Goal: Navigation & Orientation: Find specific page/section

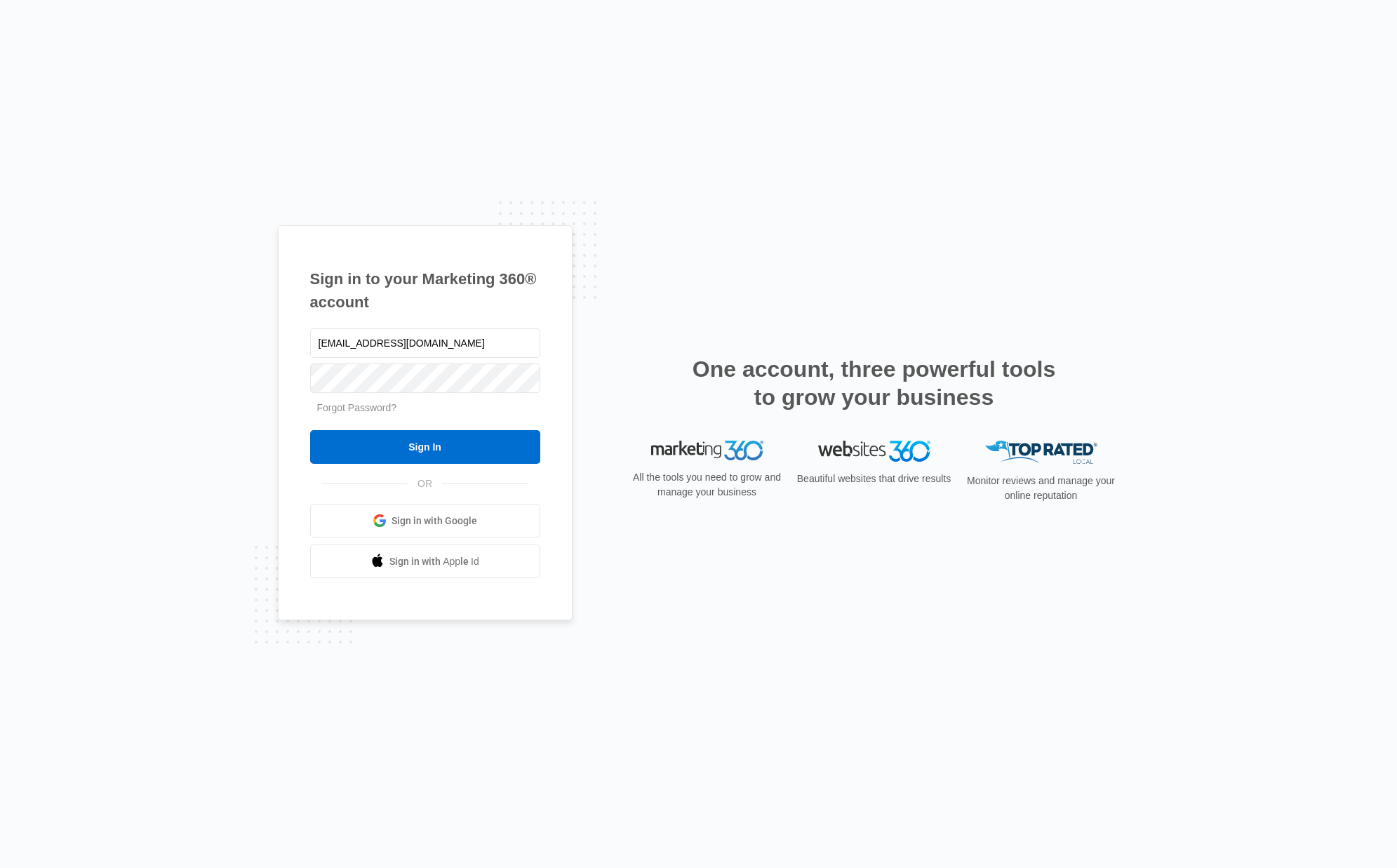
type input "[EMAIL_ADDRESS][DOMAIN_NAME]"
click at [310, 430] on input "Sign In" at bounding box center [424, 446] width 230 height 34
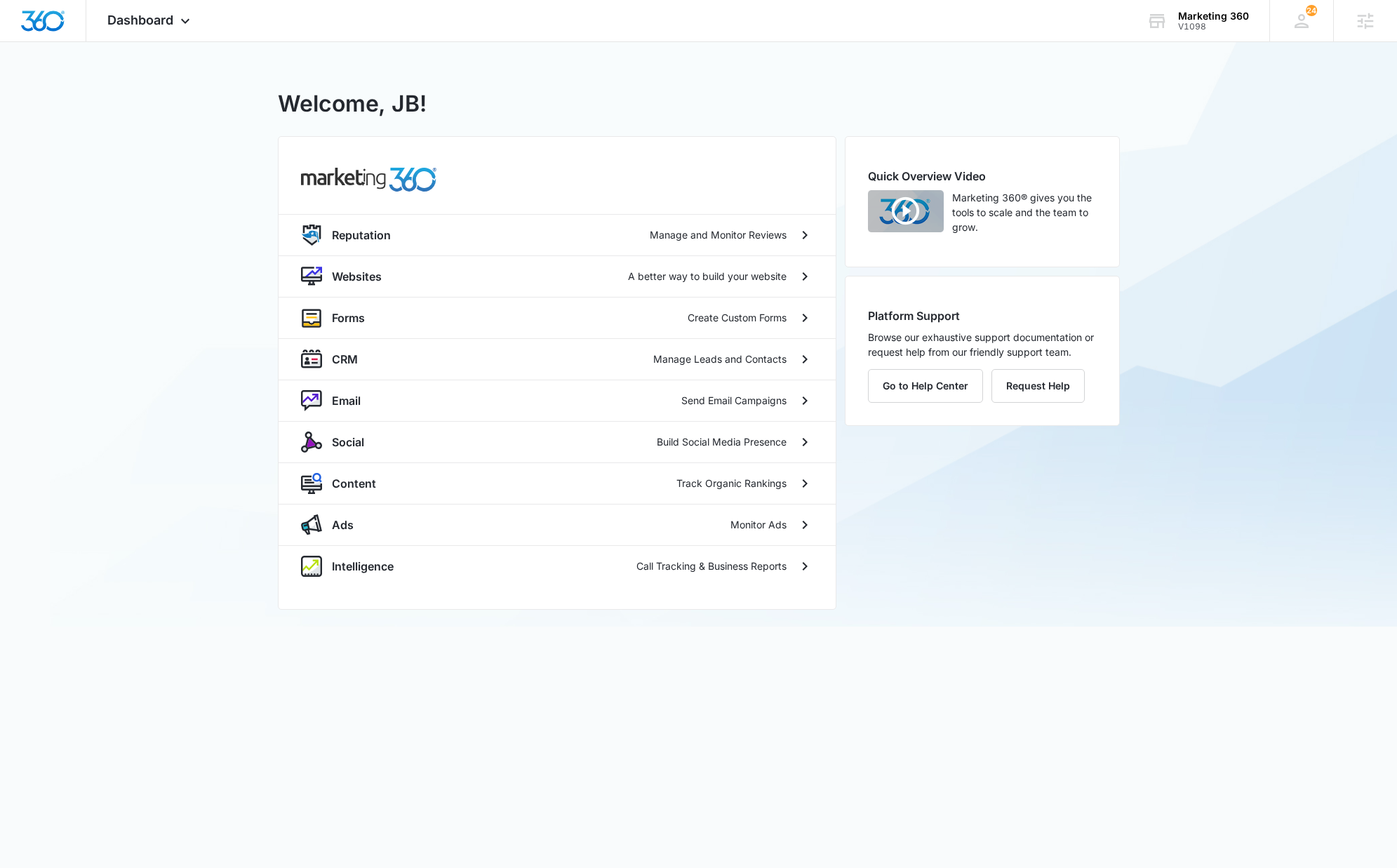
click at [256, 393] on div "V1098 - Marketing 360 Welcome, JB! Reputation Manage and Monitor Reviews Websit…" at bounding box center [698, 334] width 1397 height 584
click at [240, 398] on div "V1098 - Marketing 360 Welcome, JB! Reputation Manage and Monitor Reviews Websit…" at bounding box center [698, 334] width 1397 height 584
click at [48, 16] on img "Dashboard" at bounding box center [42, 20] width 45 height 21
click at [40, 21] on img "Dashboard" at bounding box center [42, 20] width 45 height 21
click at [149, 399] on div "V1098 - Marketing 360 Welcome, JB! Reputation Manage and Monitor Reviews Websit…" at bounding box center [698, 334] width 1397 height 584
